Goal: Task Accomplishment & Management: Manage account settings

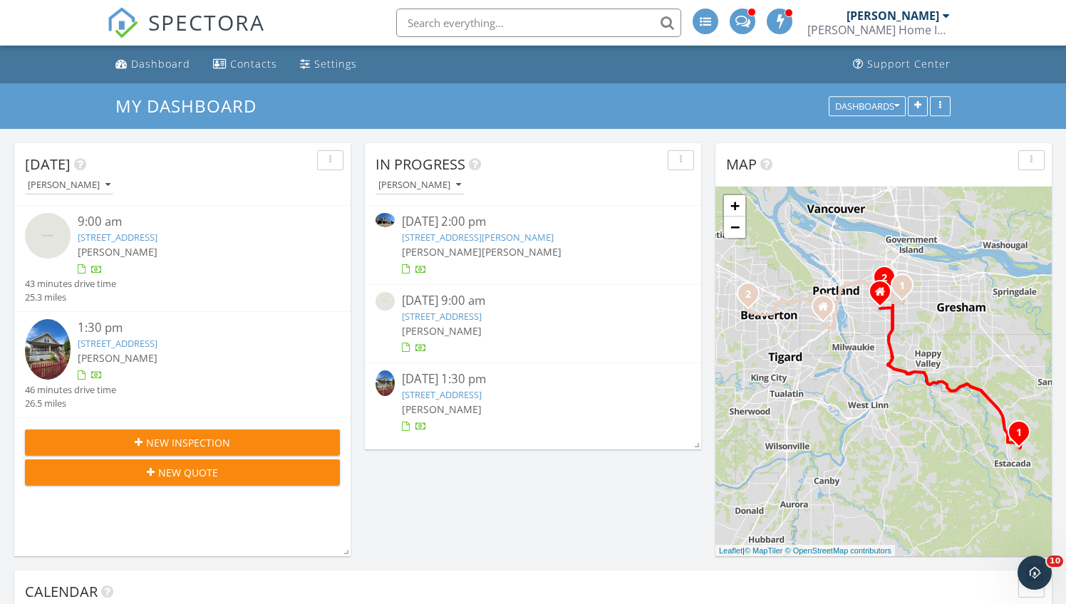
scroll to position [1155, 1067]
click at [482, 390] on link "[STREET_ADDRESS]" at bounding box center [442, 394] width 80 height 13
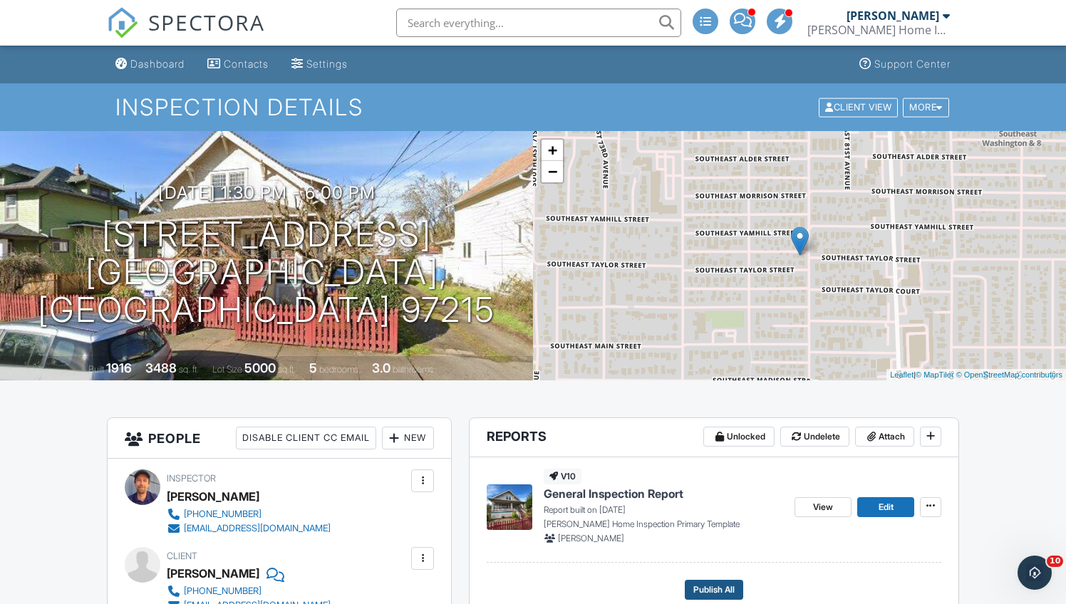
click at [708, 585] on span "Publish All" at bounding box center [713, 590] width 41 height 14
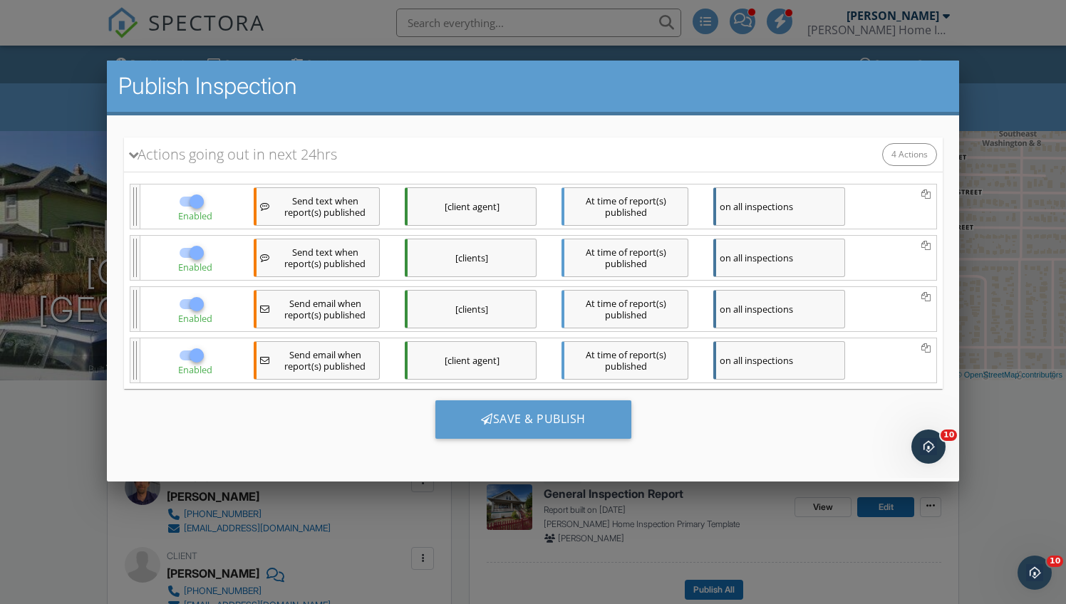
scroll to position [156, 0]
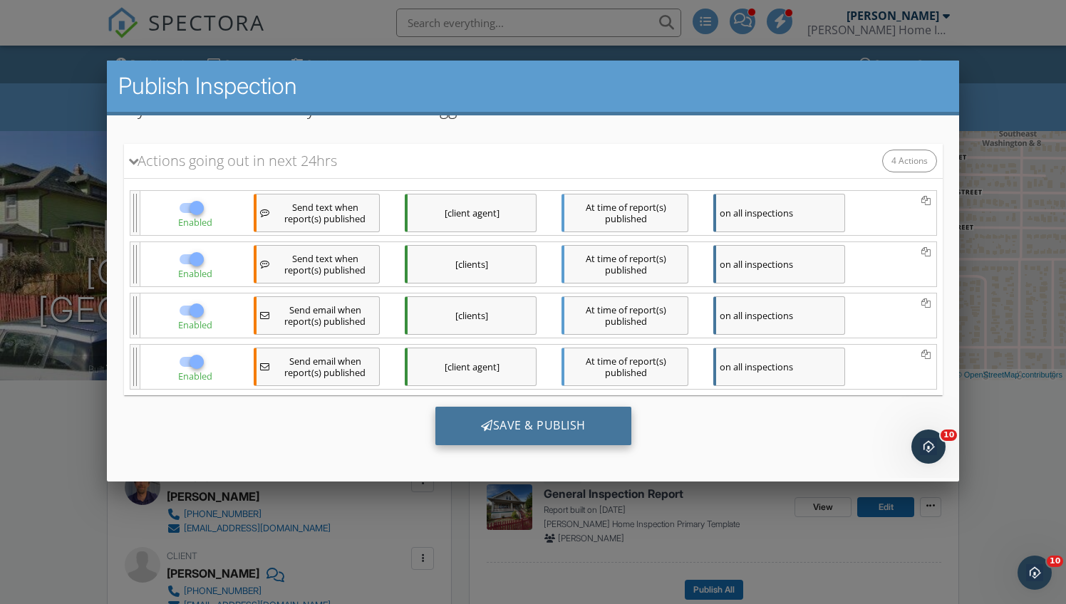
click at [543, 420] on div "Save & Publish" at bounding box center [533, 425] width 196 height 38
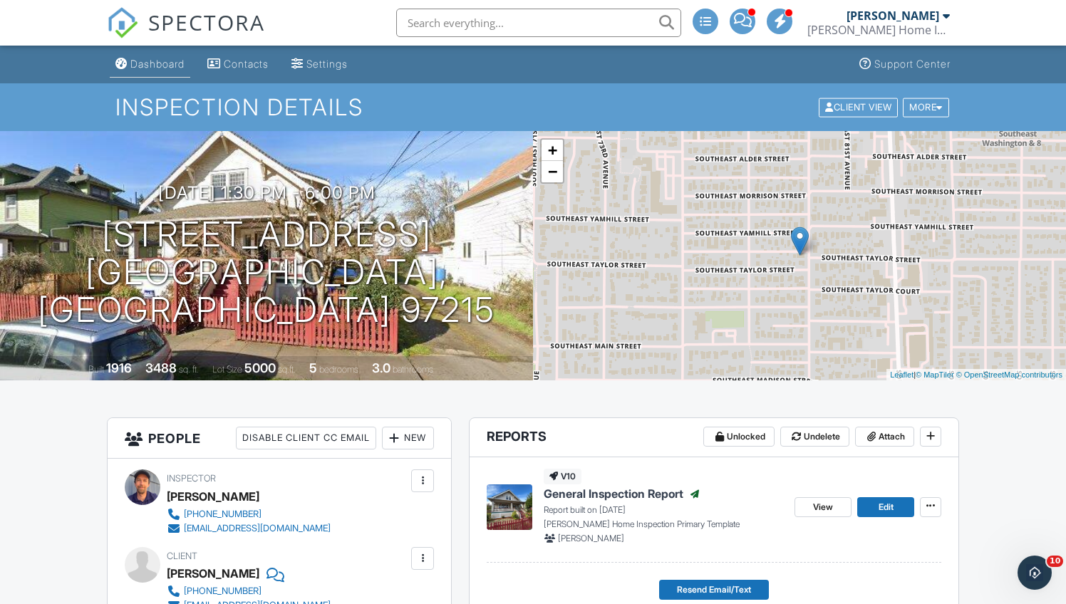
click at [165, 63] on div "Dashboard" at bounding box center [157, 64] width 54 height 12
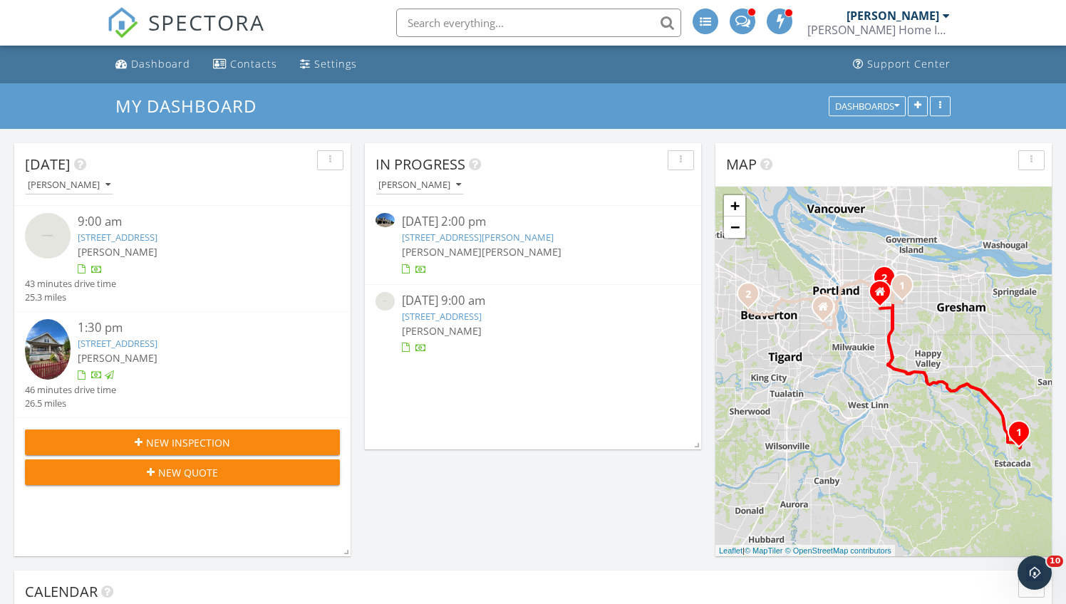
click at [482, 316] on link "[STREET_ADDRESS]" at bounding box center [442, 316] width 80 height 13
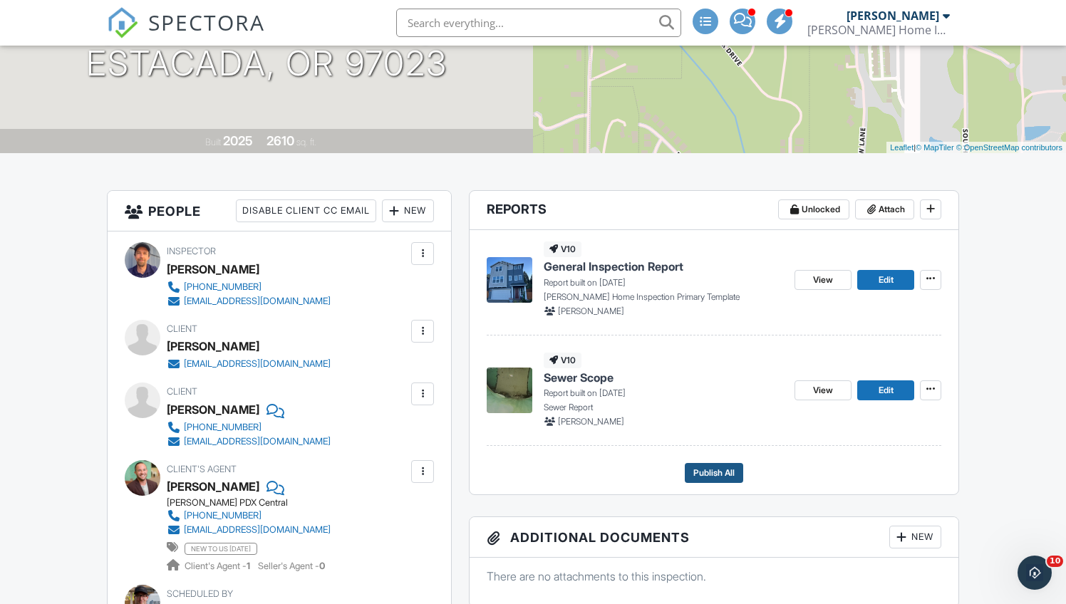
click at [710, 467] on span "Publish All" at bounding box center [713, 473] width 41 height 14
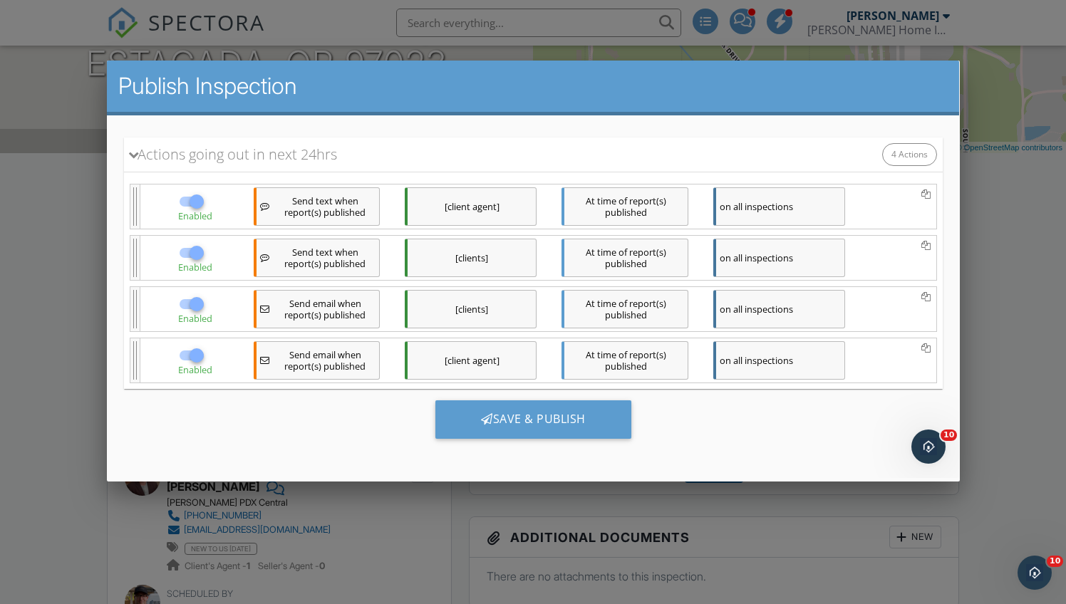
scroll to position [190, 0]
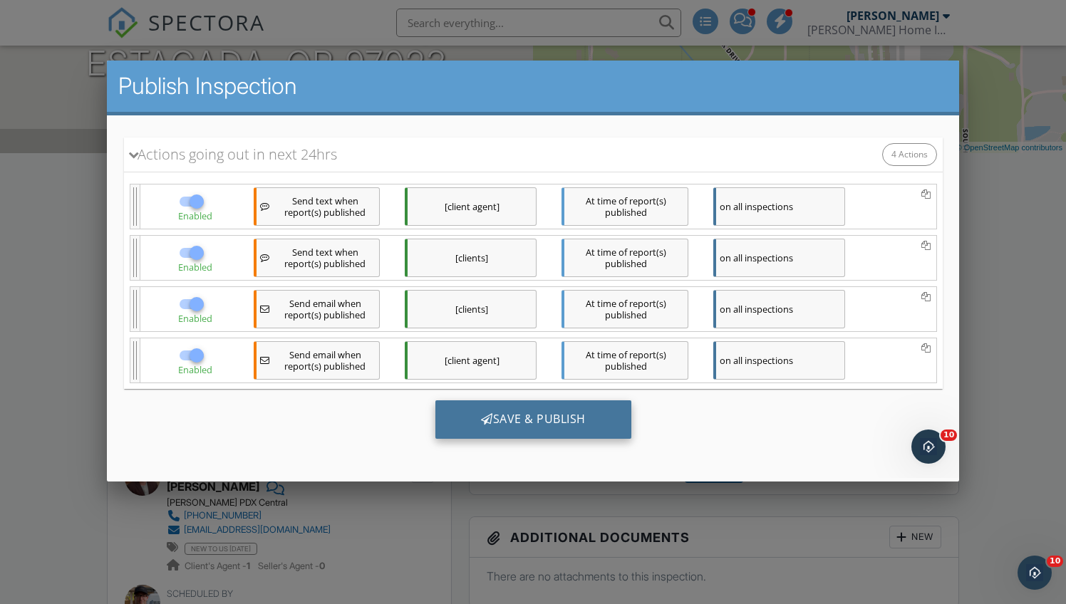
click at [529, 422] on div "Save & Publish" at bounding box center [533, 419] width 196 height 38
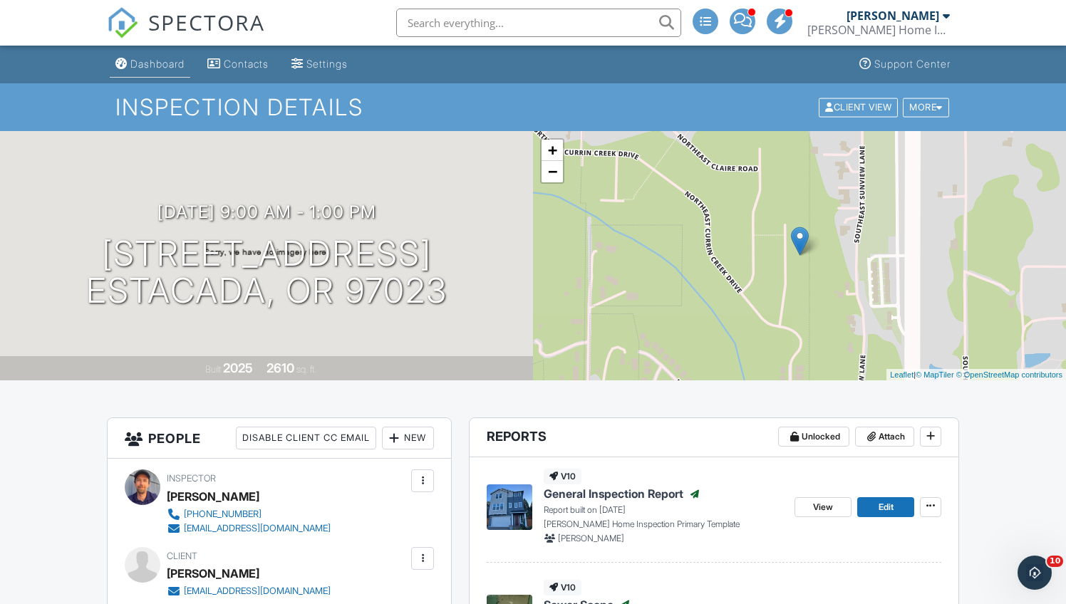
click at [169, 65] on div "Dashboard" at bounding box center [157, 64] width 54 height 12
